Goal: Information Seeking & Learning: Learn about a topic

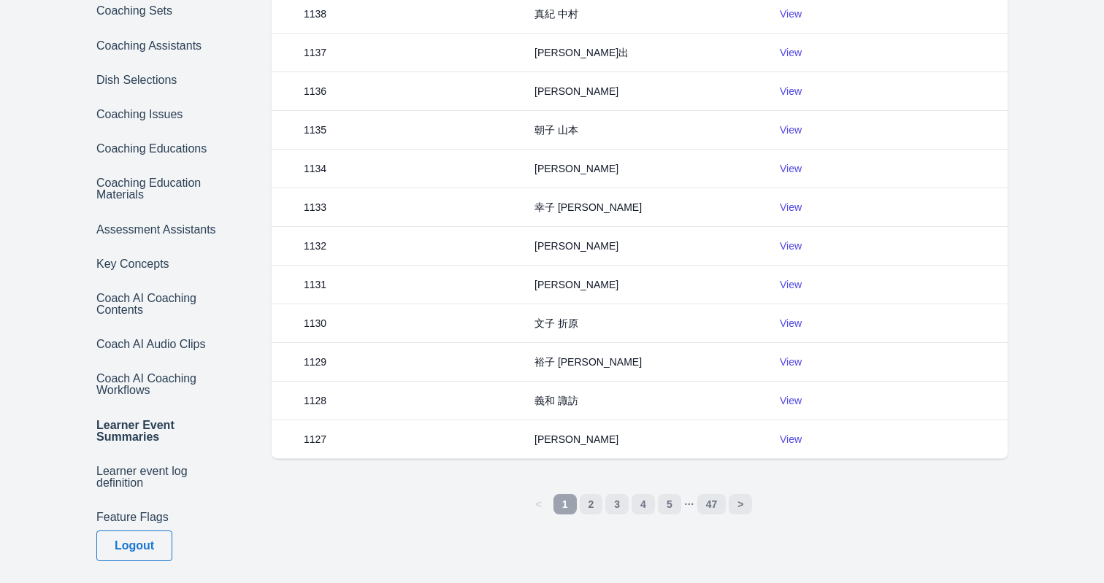
scroll to position [477, 0]
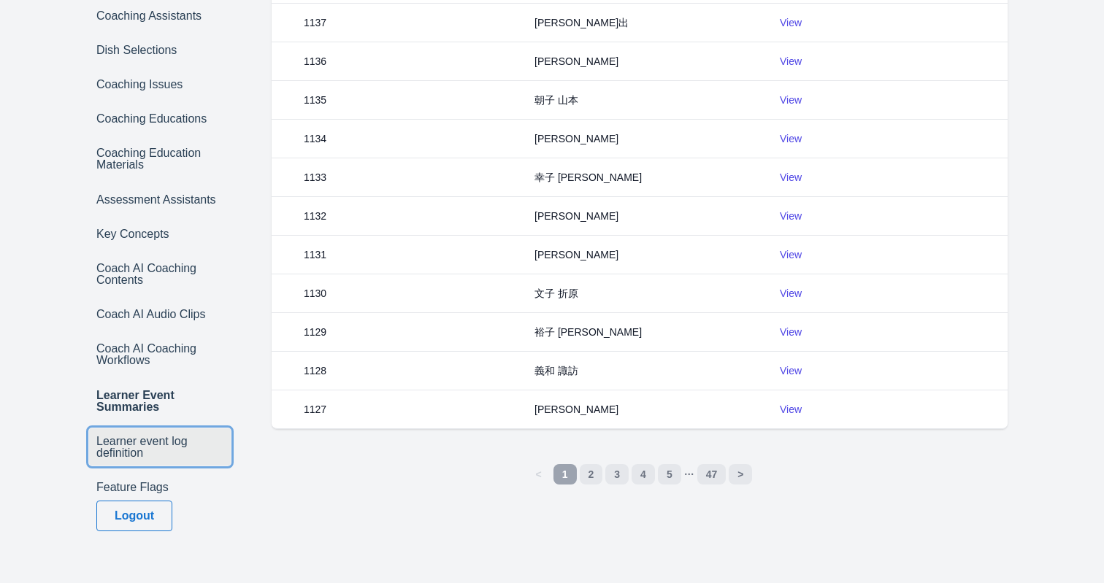
click at [126, 433] on link "Learner event log definition" at bounding box center [160, 446] width 142 height 37
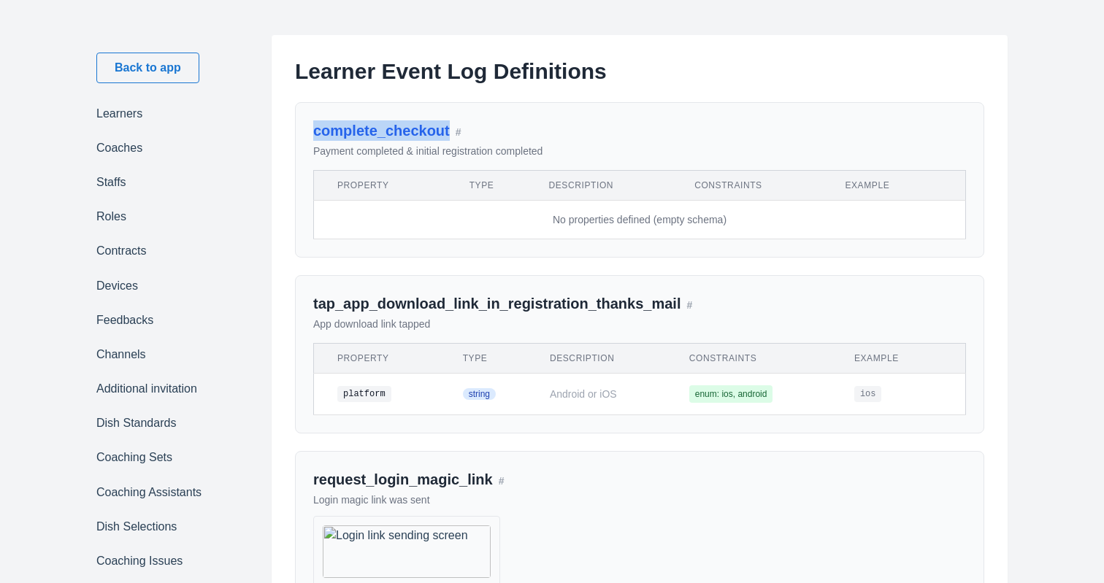
drag, startPoint x: 305, startPoint y: 128, endPoint x: 449, endPoint y: 128, distance: 143.8
click at [449, 128] on div "complete_checkout # Payment completed & initial registration completed Property…" at bounding box center [639, 179] width 689 height 155
copy link "complete_checkout"
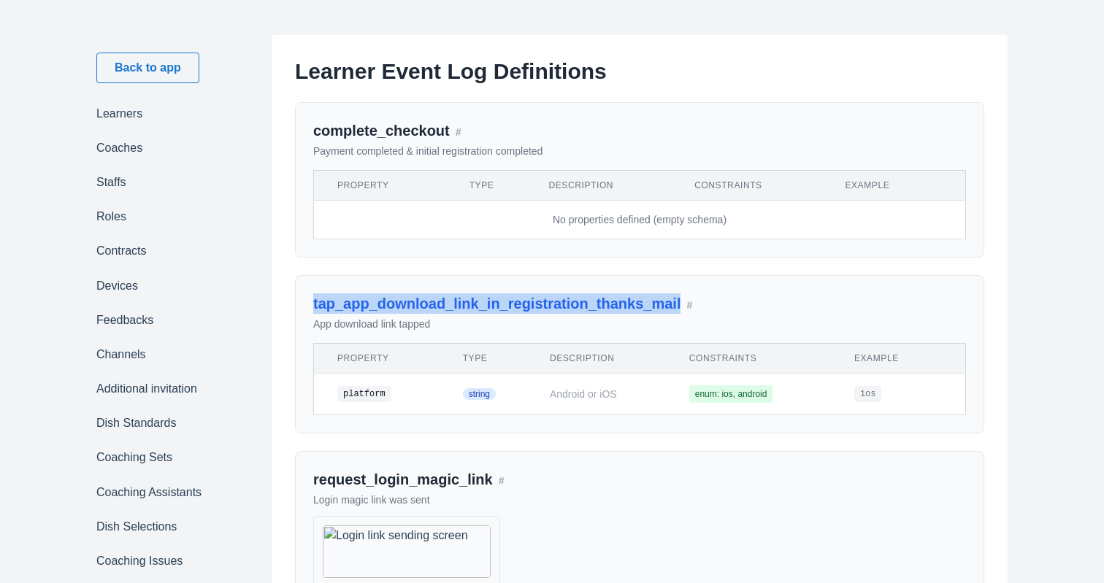
drag, startPoint x: 307, startPoint y: 301, endPoint x: 674, endPoint y: 307, distance: 366.5
click at [674, 307] on div "tap_app_download_link_in_registration_thanks_mail # App download link tapped Pr…" at bounding box center [639, 354] width 689 height 158
copy link "tap_app_download_link_in_registration_thanks_mail"
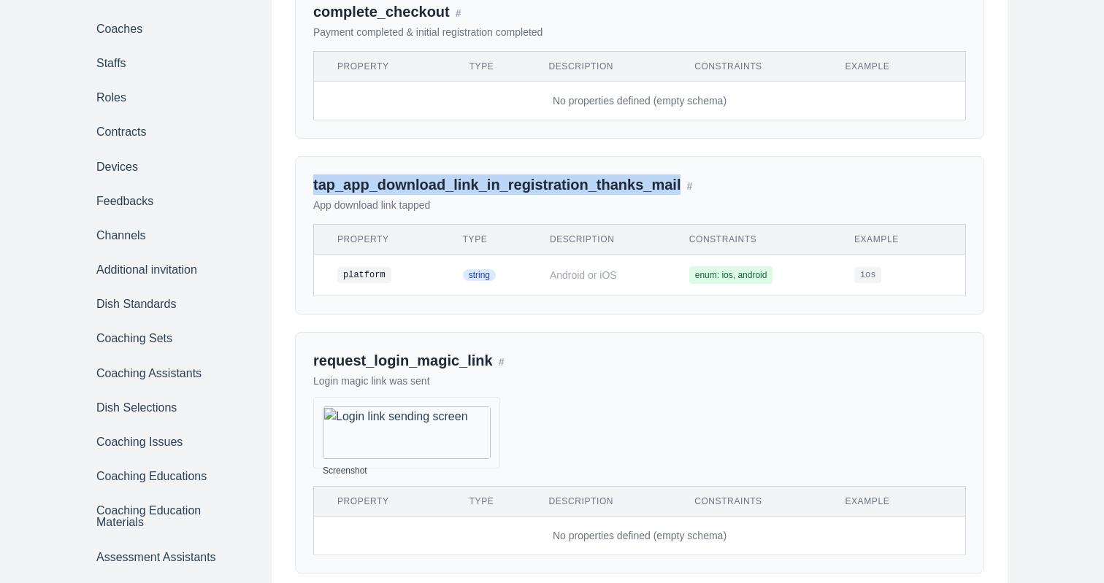
scroll to position [126, 0]
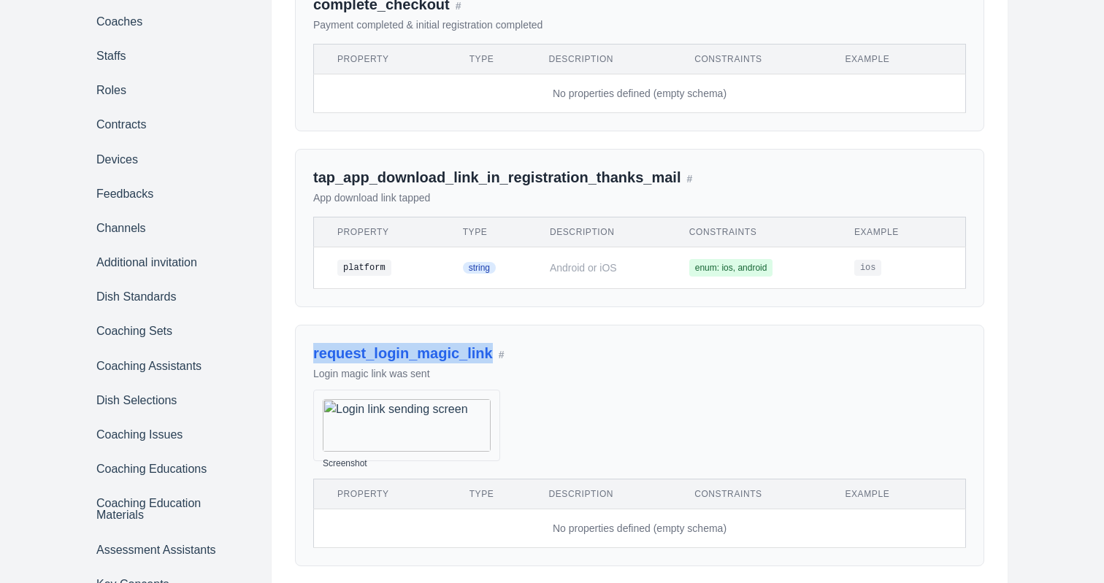
drag, startPoint x: 305, startPoint y: 354, endPoint x: 489, endPoint y: 353, distance: 183.9
click at [489, 353] on div "request_login_magic_link # Login magic link was sent Screenshot Login link send…" at bounding box center [639, 446] width 689 height 242
copy link "request_login_magic_link"
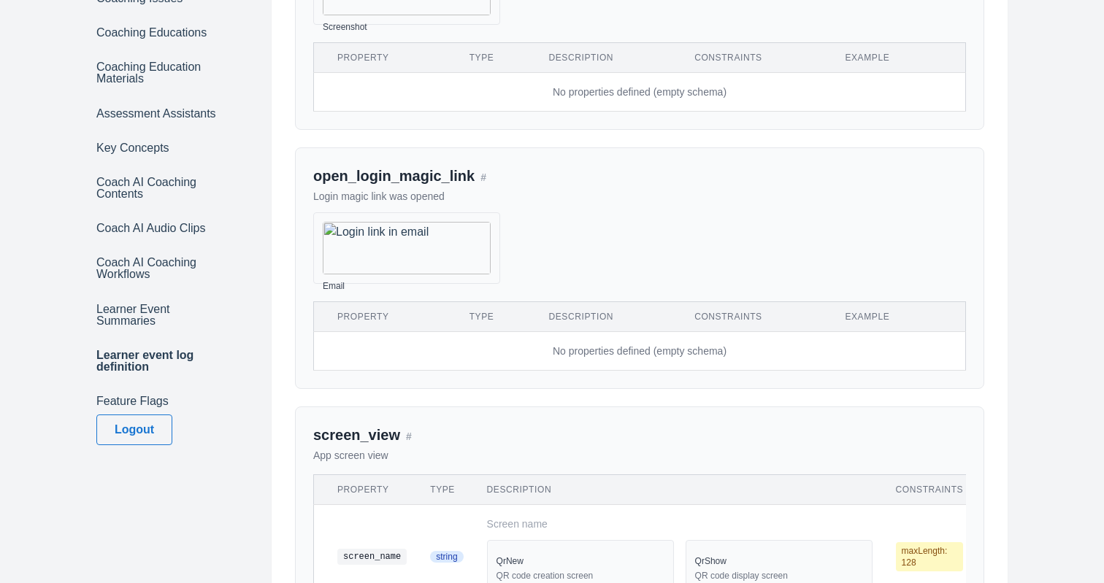
scroll to position [645, 0]
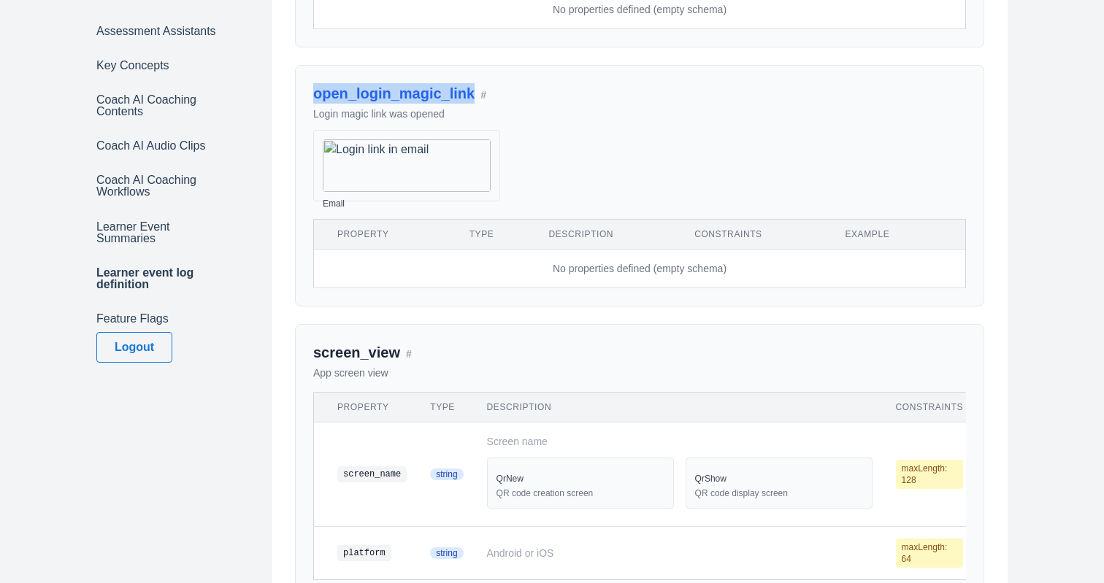
drag, startPoint x: 303, startPoint y: 349, endPoint x: 476, endPoint y: 349, distance: 173.0
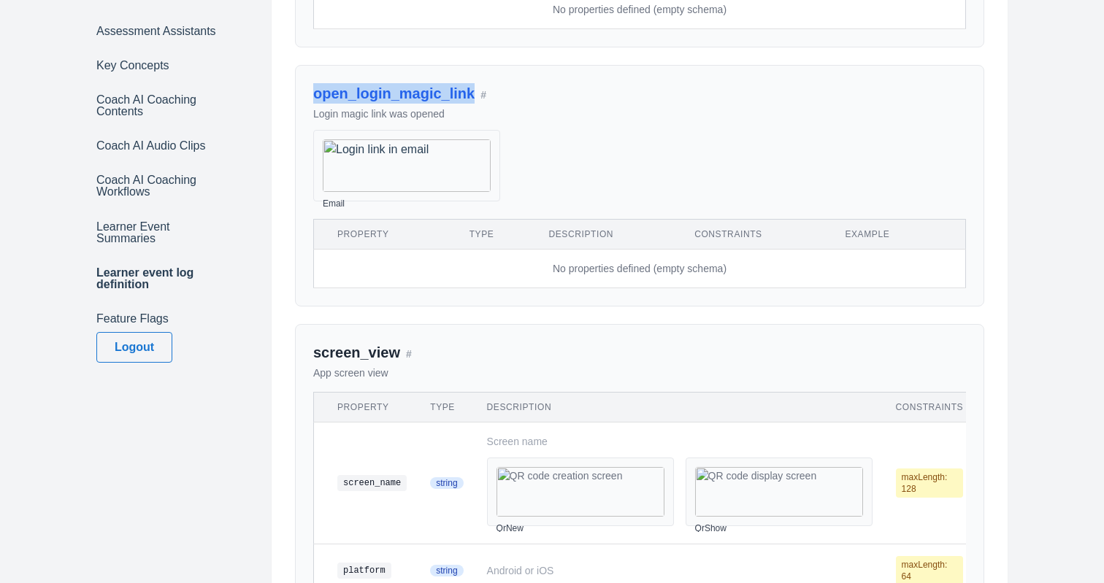
click at [476, 307] on div "open_login_magic_link # Login magic link was opened Email Login link in email P…" at bounding box center [639, 186] width 689 height 242
copy link "open_login_magic_link"
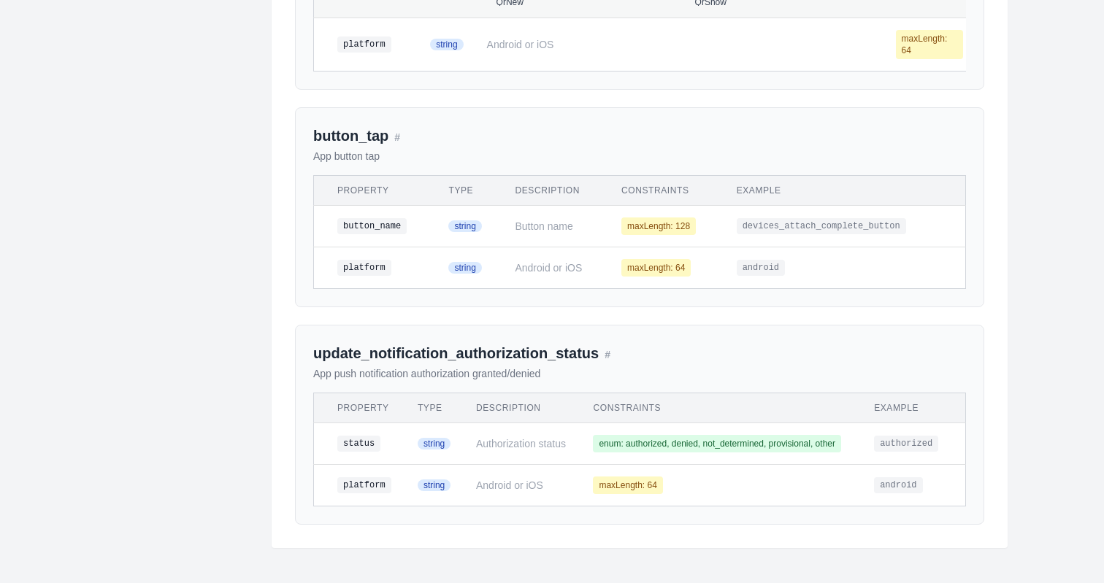
scroll to position [1904, 0]
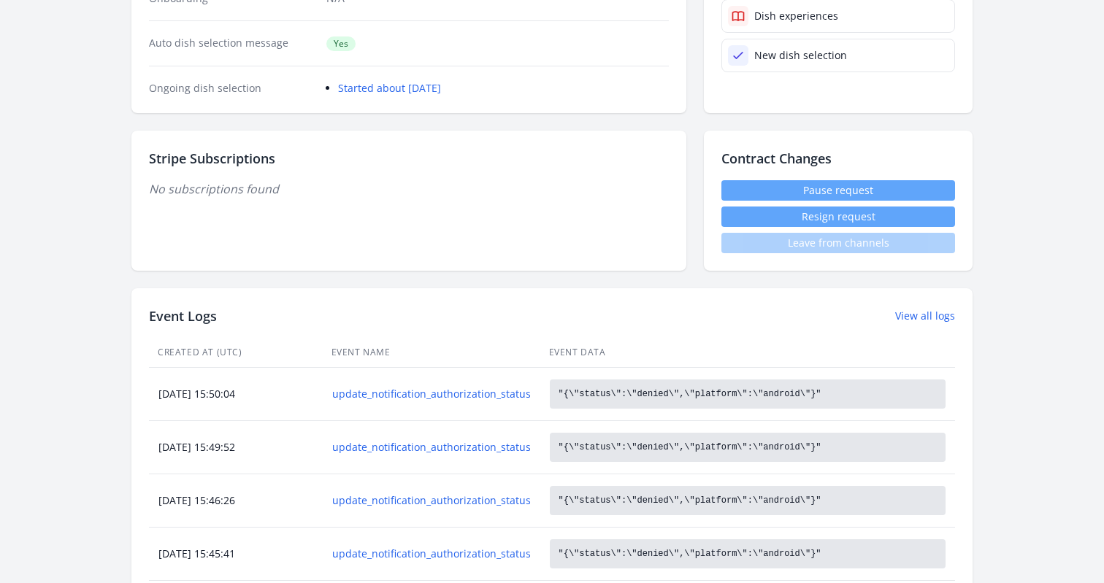
scroll to position [377, 0]
click at [920, 318] on link "View all logs" at bounding box center [925, 314] width 60 height 15
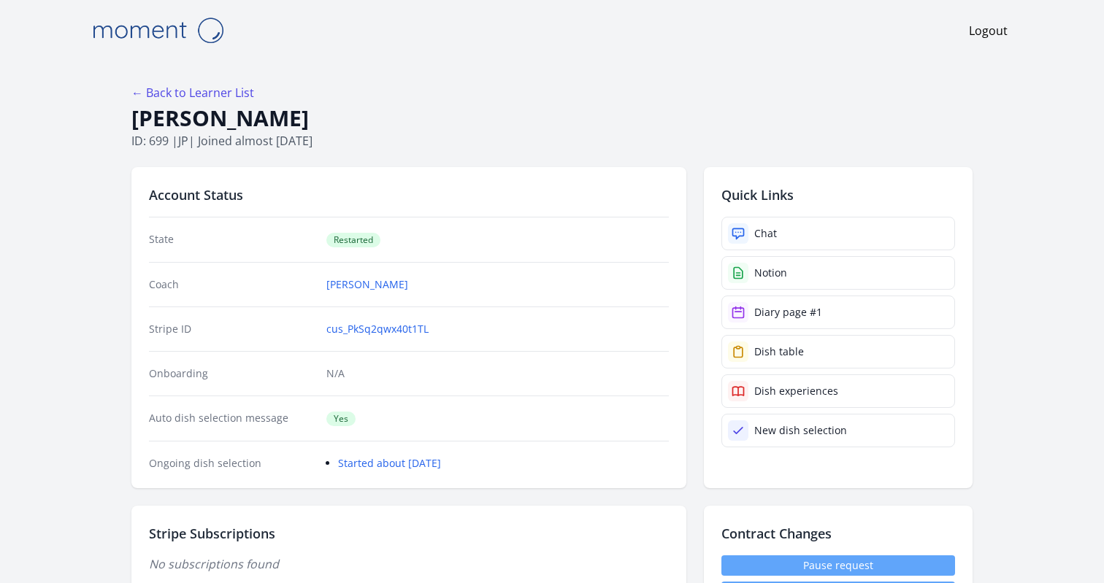
scroll to position [377, 0]
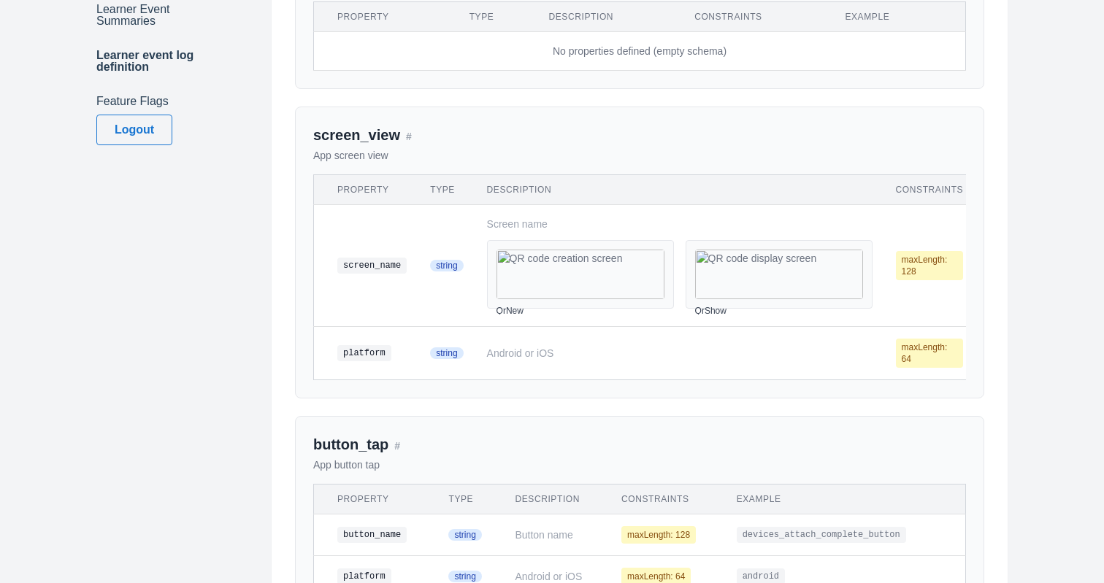
scroll to position [973, 0]
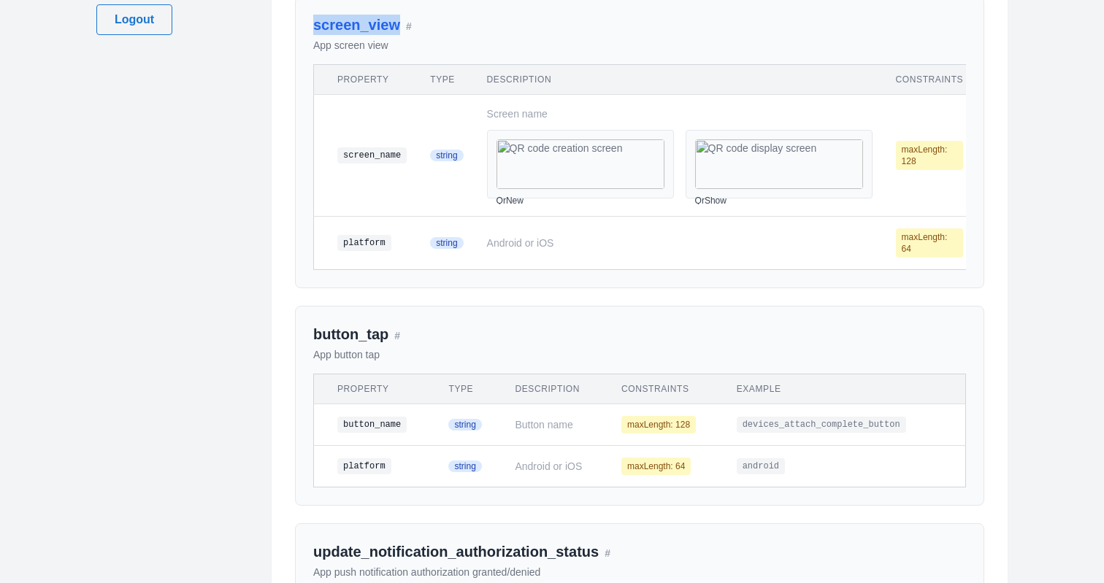
drag, startPoint x: 310, startPoint y: 393, endPoint x: 393, endPoint y: 393, distance: 83.2
click at [393, 288] on div "screen_view # App screen view Property Type Description Constraints Example scr…" at bounding box center [639, 142] width 689 height 292
copy link "screen_view"
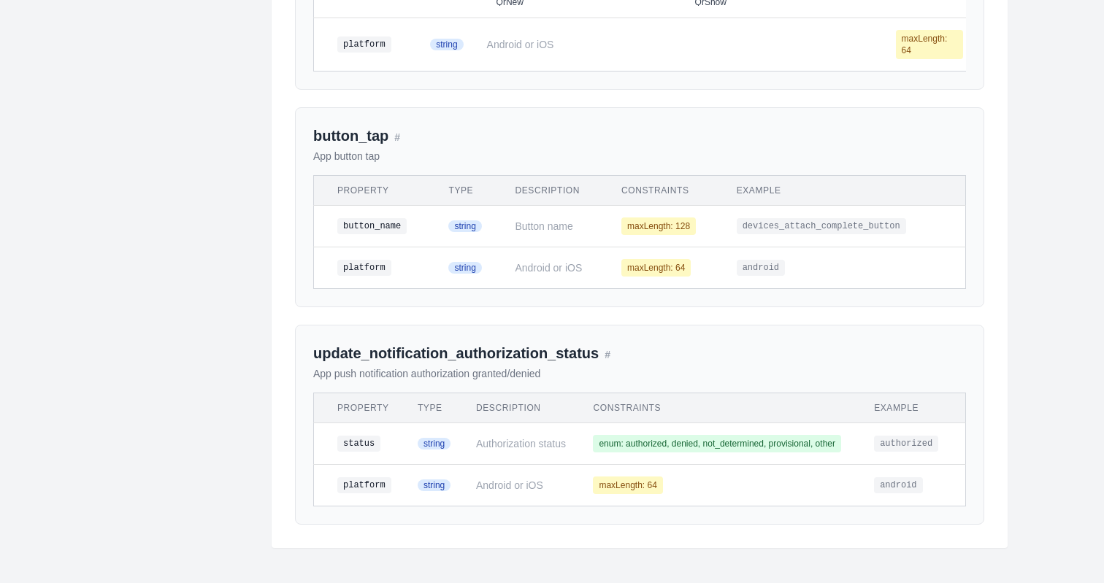
scroll to position [1688, 0]
drag, startPoint x: 309, startPoint y: 349, endPoint x: 385, endPoint y: 350, distance: 76.7
click at [385, 307] on div "button_tap # App button tap Property Type Description Constraints Example butto…" at bounding box center [639, 207] width 689 height 200
copy link "button_tap"
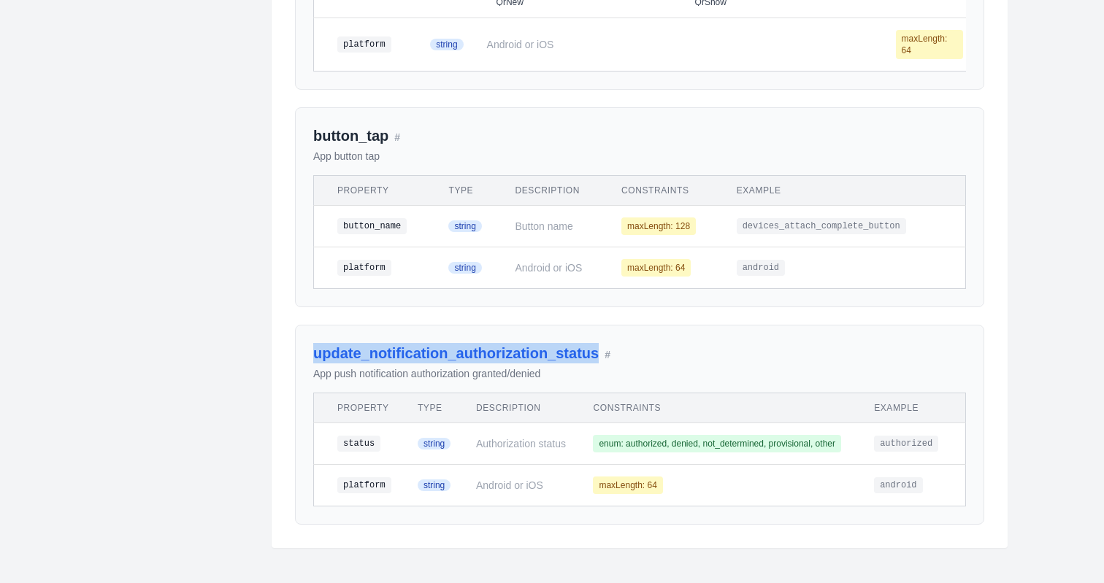
drag, startPoint x: 309, startPoint y: 450, endPoint x: 597, endPoint y: 448, distance: 288.3
click at [597, 448] on div "update_notification_authorization_status # App push notification authorization …" at bounding box center [639, 425] width 689 height 200
copy link "update_notification_authorization_status"
